Goal: Transaction & Acquisition: Download file/media

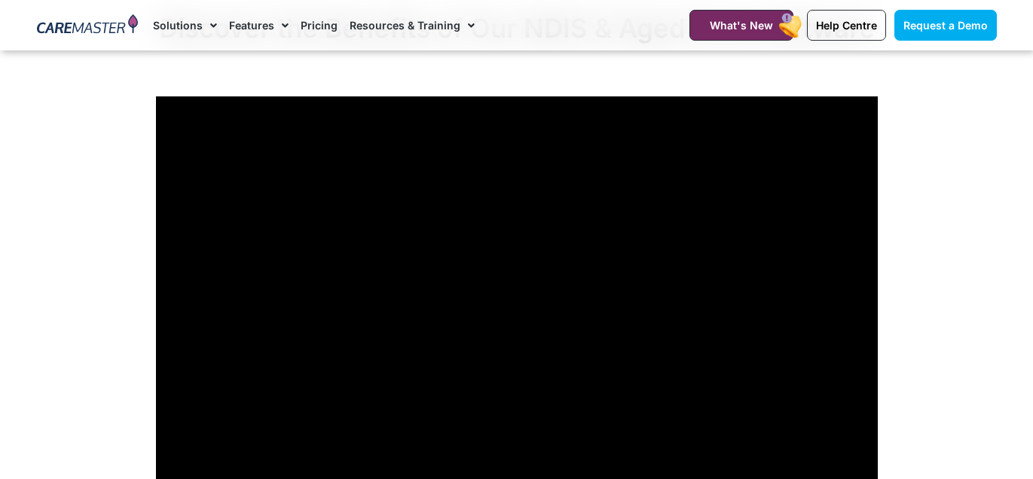
scroll to position [1265, 0]
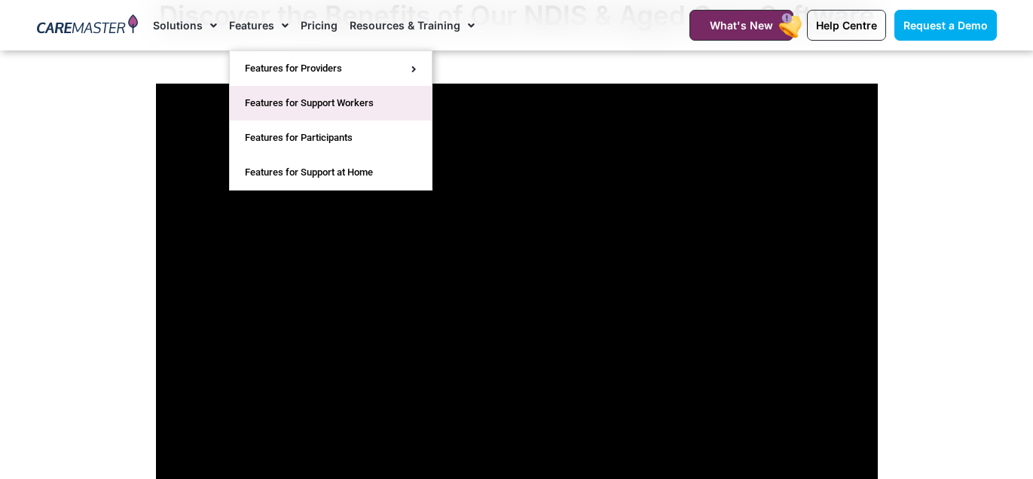
click at [274, 106] on link "Features for Support Workers" at bounding box center [331, 103] width 202 height 35
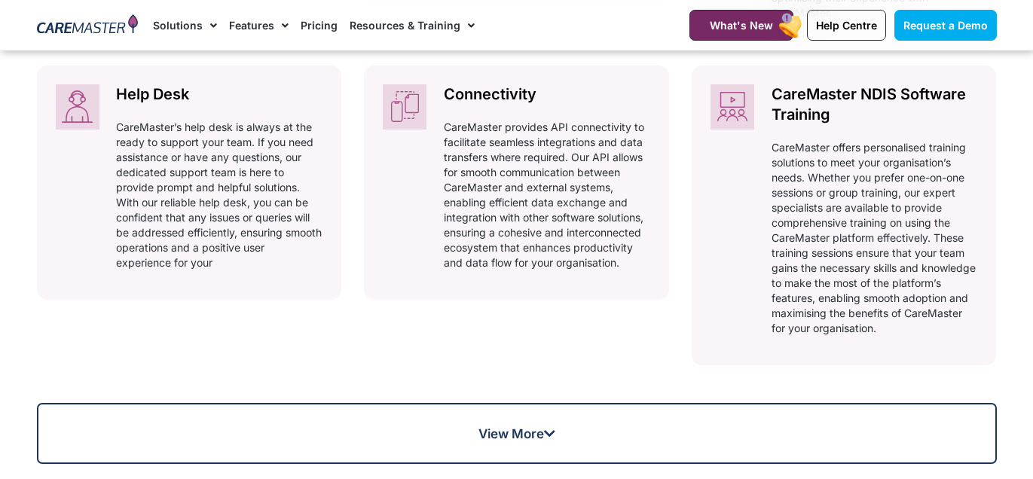
scroll to position [1084, 0]
click at [306, 29] on link "Pricing" at bounding box center [319, 25] width 37 height 50
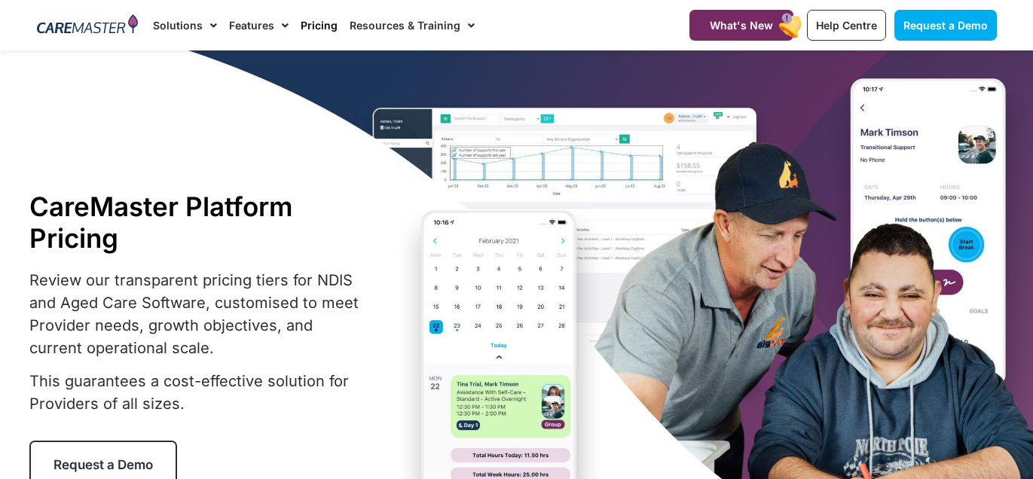
click at [306, 29] on link "Pricing" at bounding box center [319, 25] width 37 height 50
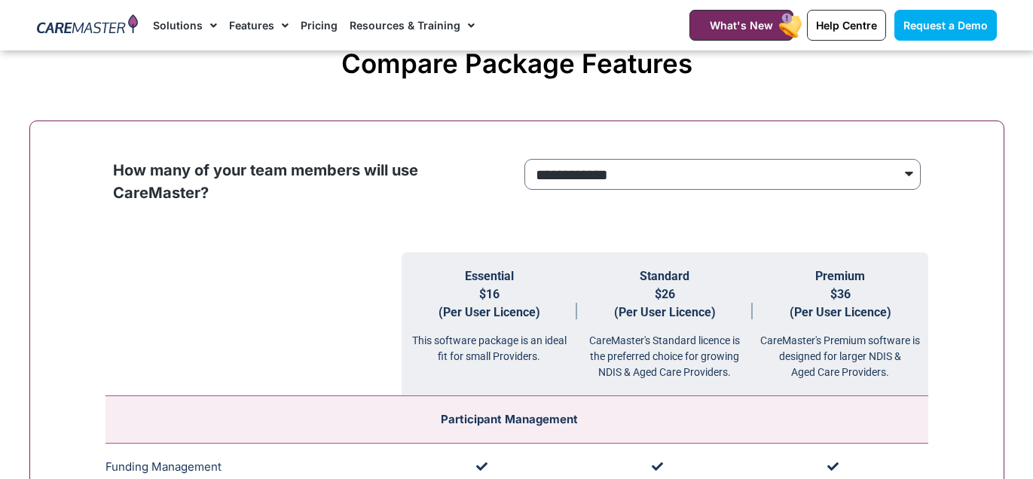
scroll to position [1385, 0]
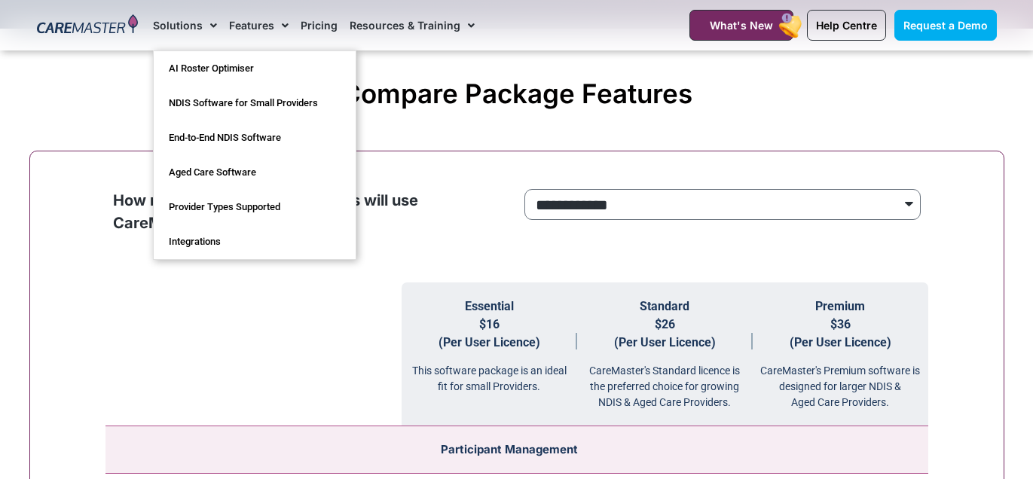
click at [176, 47] on link "Solutions" at bounding box center [185, 25] width 64 height 50
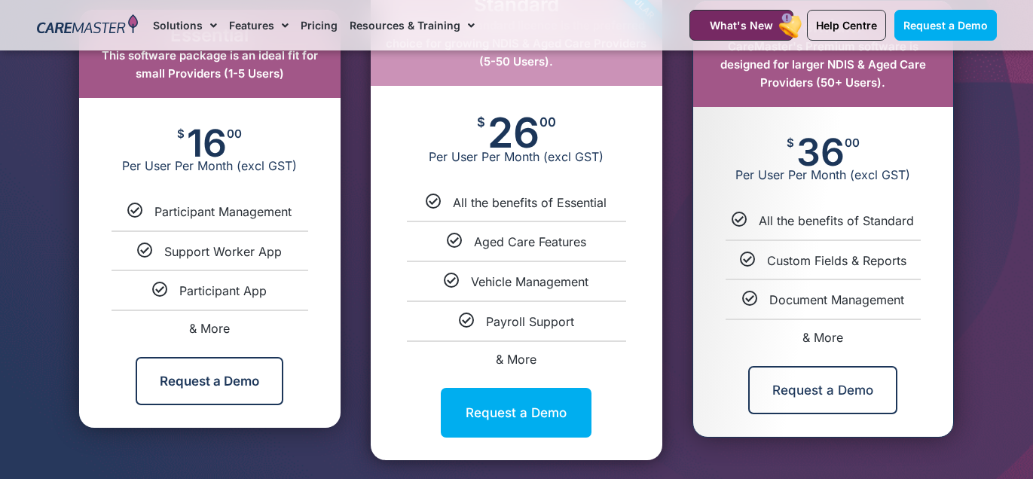
scroll to position [994, 0]
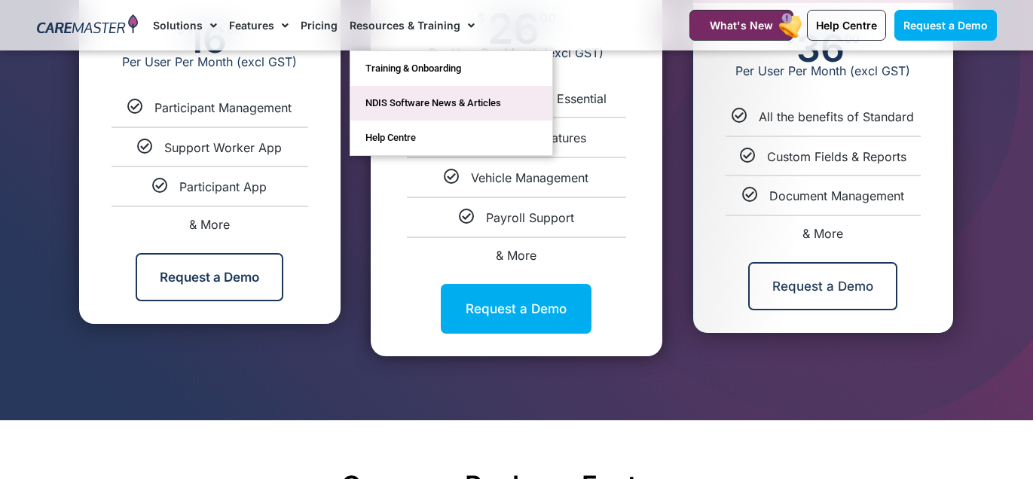
click at [406, 96] on link "NDIS Software News & Articles" at bounding box center [451, 103] width 202 height 35
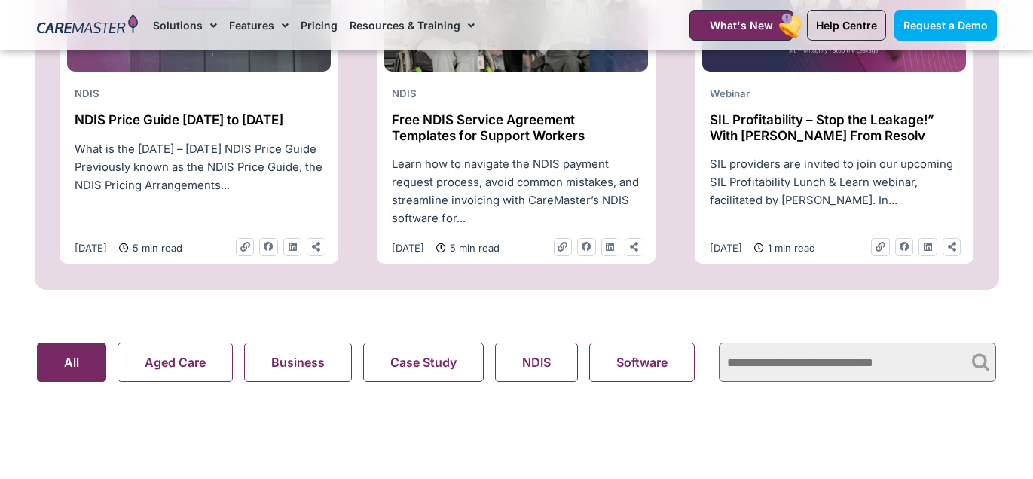
scroll to position [783, 0]
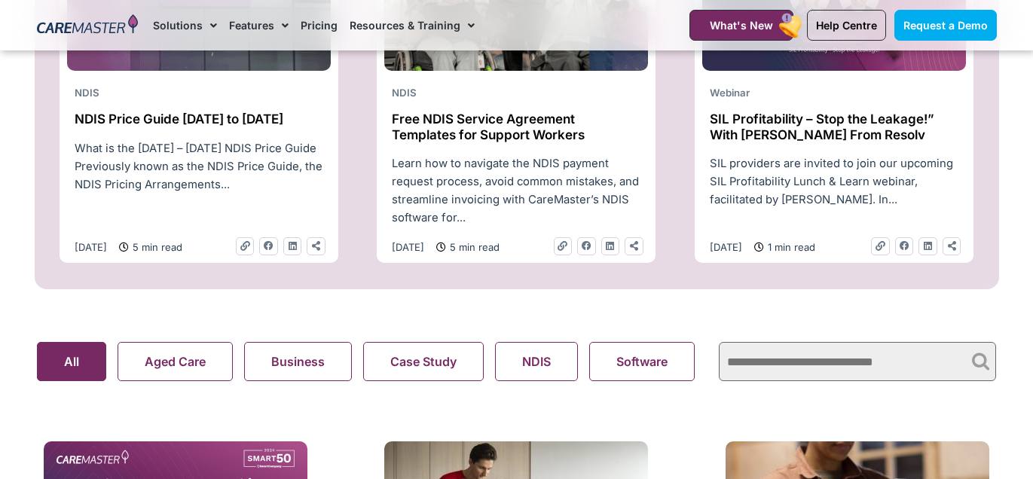
click at [472, 142] on h2 "Free NDIS Service Agreement Templates for Support Workers" at bounding box center [516, 126] width 249 height 31
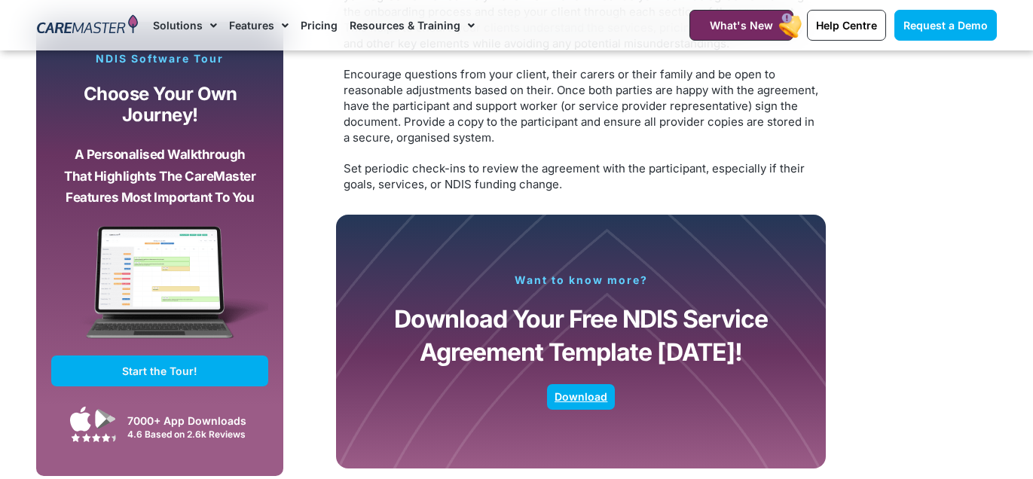
scroll to position [2891, 0]
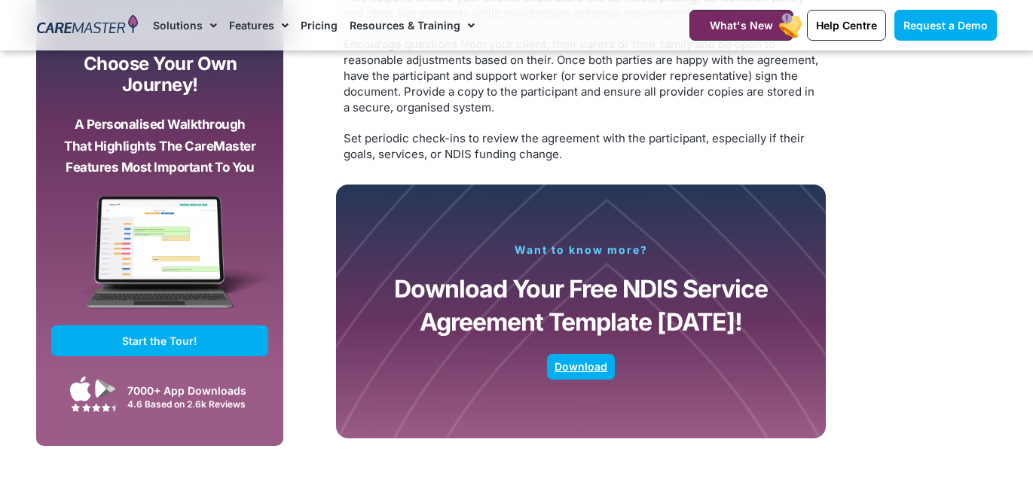
click at [594, 371] on span "Download" at bounding box center [580, 367] width 53 height 8
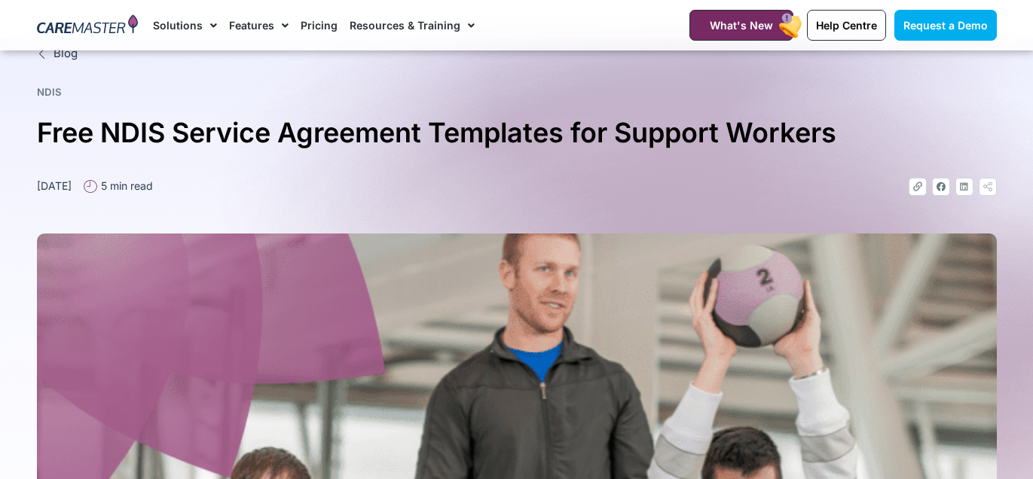
scroll to position [0, 0]
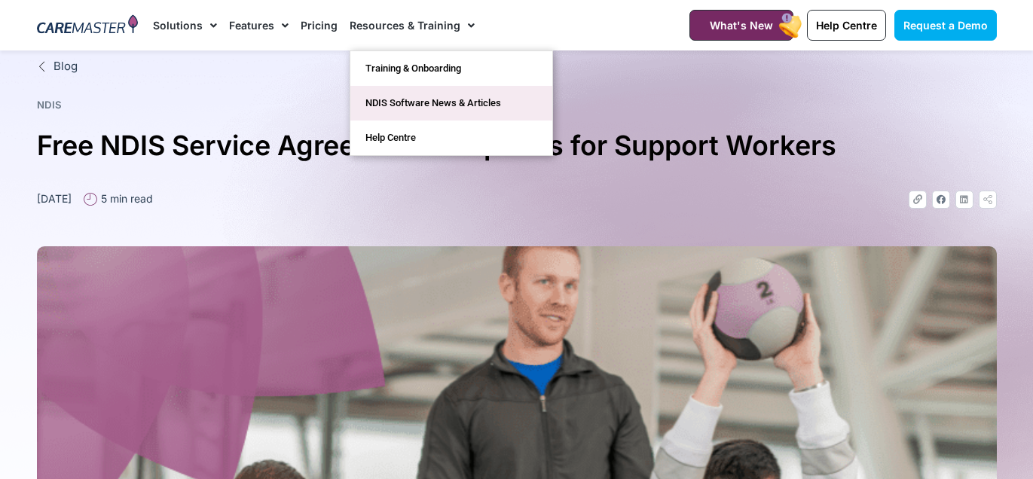
click at [414, 97] on link "NDIS Software News & Articles" at bounding box center [451, 103] width 202 height 35
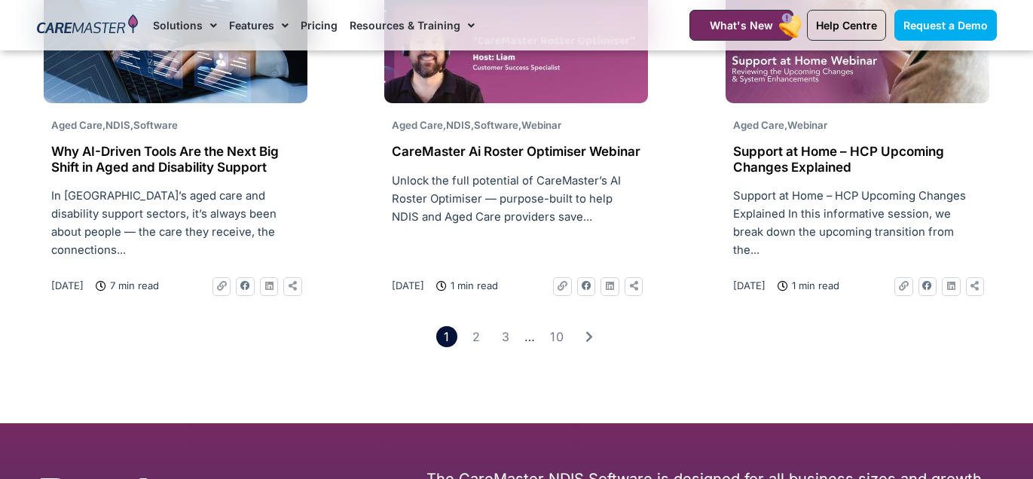
scroll to position [2449, 0]
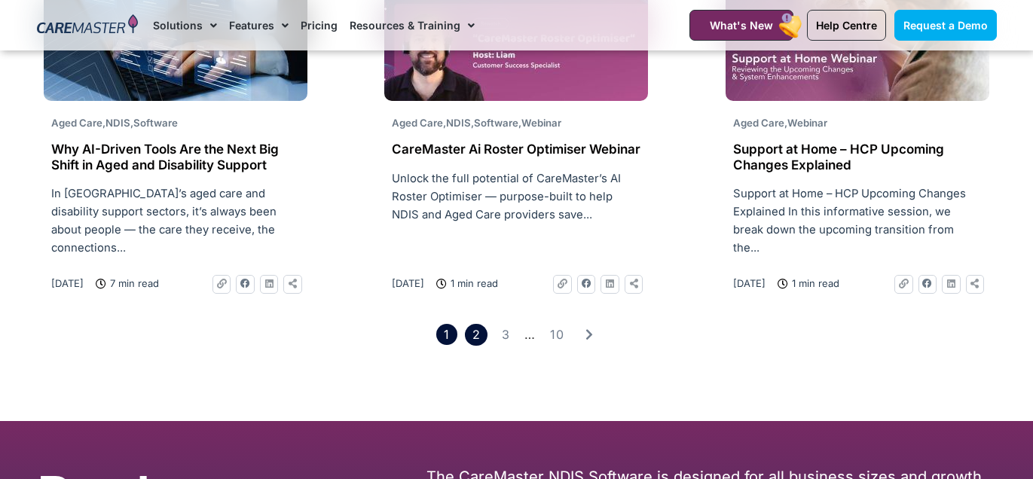
click at [478, 325] on link "Page 2" at bounding box center [476, 335] width 22 height 22
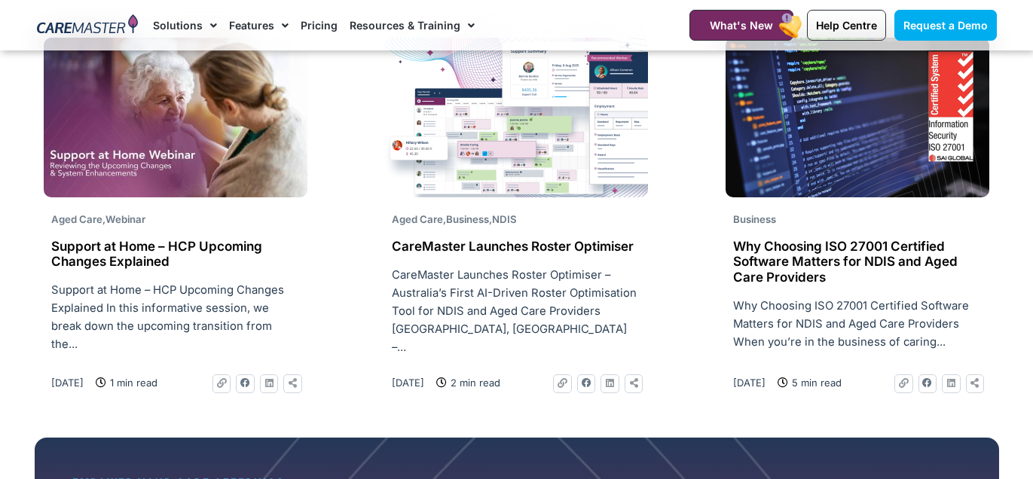
scroll to position [1183, 0]
